Goal: Task Accomplishment & Management: Use online tool/utility

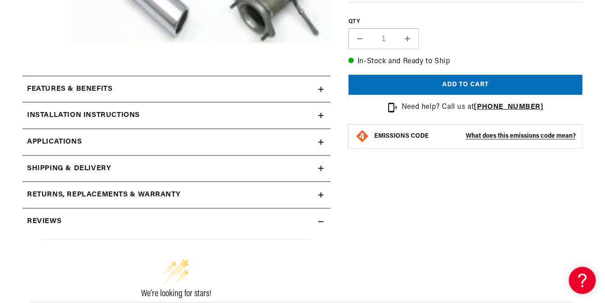
scroll to position [0, 273]
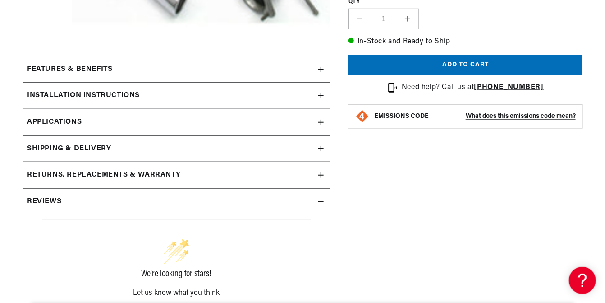
click at [143, 176] on h2 "Returns, Replacements & Warranty" at bounding box center [104, 175] width 154 height 12
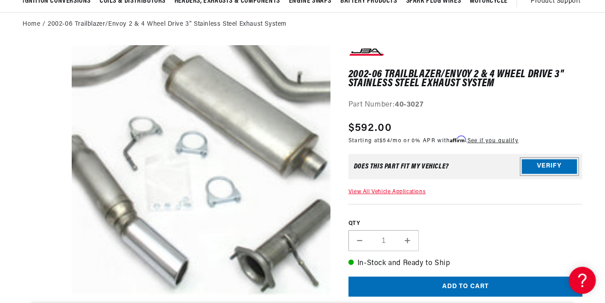
click at [547, 166] on button "Verify" at bounding box center [549, 166] width 55 height 14
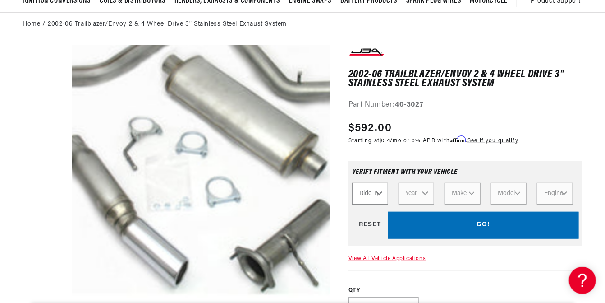
click at [379, 195] on select "Ride Type Automotive Agricultural Industrial Marine Motorcycle" at bounding box center [370, 194] width 36 height 22
select select "Automotive"
click at [352, 183] on select "Ride Type Automotive Agricultural Industrial Marine Motorcycle" at bounding box center [370, 194] width 36 height 22
select select "Automotive"
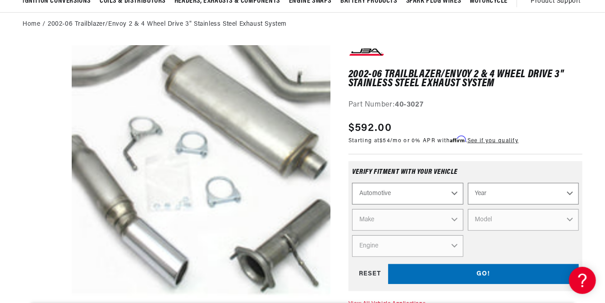
click at [455, 200] on select "Automotive Agricultural Industrial Marine Motorcycle" at bounding box center [407, 194] width 111 height 22
click at [352, 183] on select "Automotive Agricultural Industrial Marine Motorcycle" at bounding box center [407, 194] width 111 height 22
click at [492, 197] on select "Year [DATE] 2023 2022 2021 2020 2019 2018 2017 2016 2015 2014 2013 2012 2011 20…" at bounding box center [523, 194] width 111 height 22
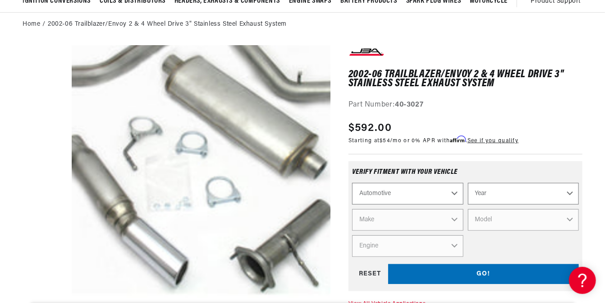
select select "2003"
click at [468, 183] on select "Year [DATE] 2023 2022 2021 2020 2019 2018 2017 2016 2015 2014 2013 2012 2011 20…" at bounding box center [523, 194] width 111 height 22
select select "2003"
click at [442, 217] on select "Make Avanti Buick Cadillac Chevrolet Chrysler Dodge Ford GMC [GEOGRAPHIC_DATA] …" at bounding box center [407, 220] width 111 height 22
select select "Chevrolet"
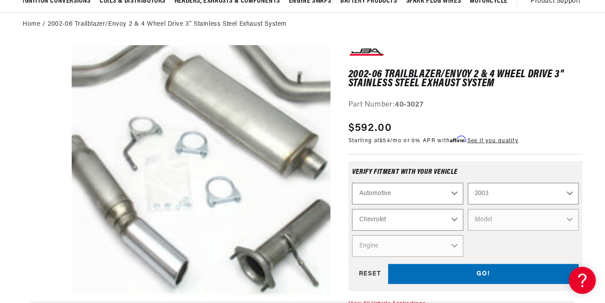
click at [352, 209] on select "Make Avanti Buick Cadillac Chevrolet Chrysler Dodge Ford GMC [GEOGRAPHIC_DATA] …" at bounding box center [407, 220] width 111 height 22
select select "Chevrolet"
click at [492, 216] on select "Model Astro Avalanche 1500 Avalanche 2500 Blazer C4500 Kodiak C5500 Kodiak C650…" at bounding box center [523, 220] width 111 height 22
select select "Trailblazer"
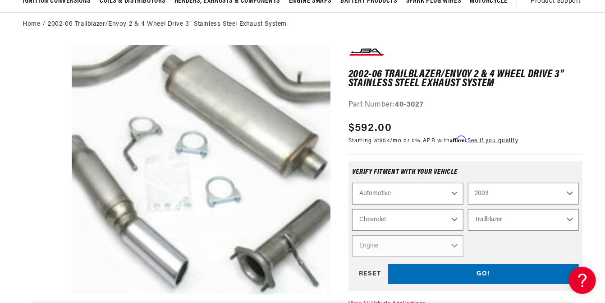
click at [468, 209] on select "Model Astro Avalanche 1500 Avalanche 2500 Blazer C4500 Kodiak C5500 Kodiak C650…" at bounding box center [523, 220] width 111 height 22
select select "Trailblazer"
click at [420, 241] on select "Engine 4.2L" at bounding box center [407, 246] width 111 height 22
select select "4.2L"
click at [352, 235] on select "Engine 4.2L" at bounding box center [407, 246] width 111 height 22
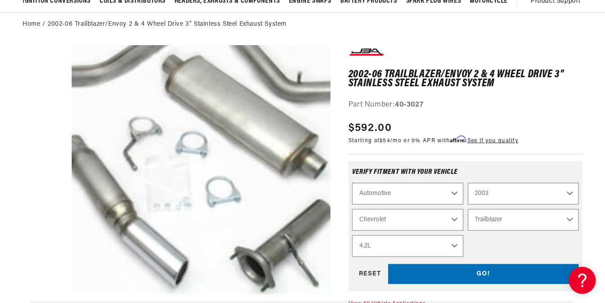
select select "Engine"
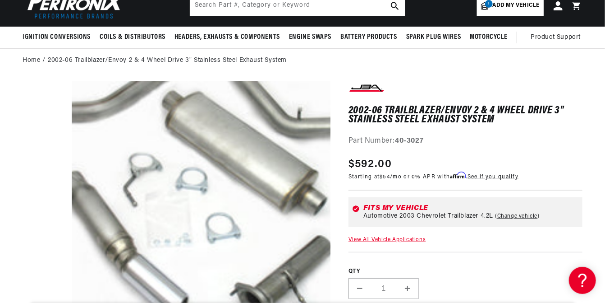
scroll to position [0, 0]
